Goal: Information Seeking & Learning: Learn about a topic

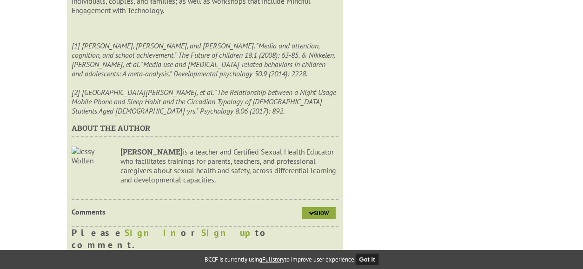
scroll to position [1936, 0]
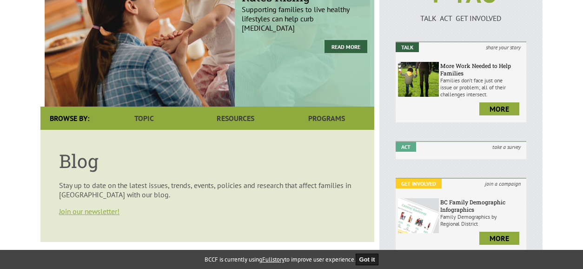
scroll to position [123, 0]
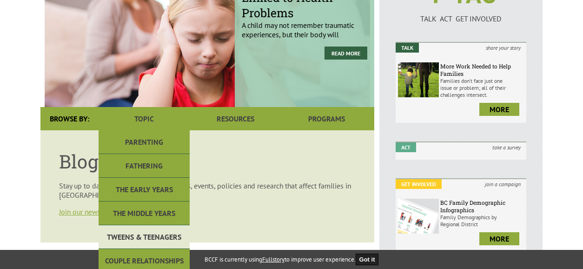
click at [153, 230] on link "Tweens & Teenagers" at bounding box center [144, 237] width 91 height 24
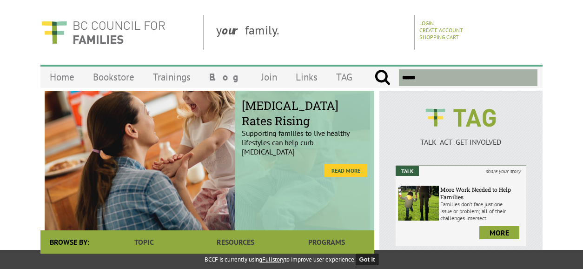
click at [329, 175] on link "Read More" at bounding box center [345, 170] width 43 height 13
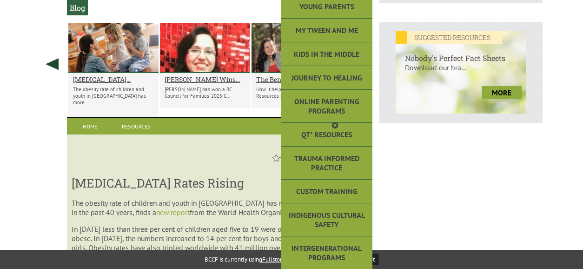
scroll to position [425, 0]
